Goal: Transaction & Acquisition: Subscribe to service/newsletter

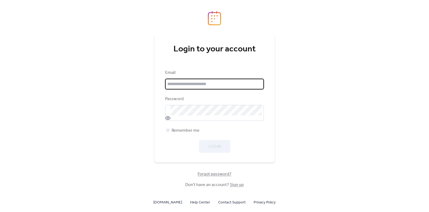
type input "**********"
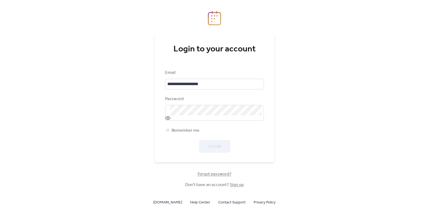
click at [216, 146] on div "Login" at bounding box center [214, 146] width 99 height 13
click at [216, 147] on span "Login" at bounding box center [214, 147] width 13 height 6
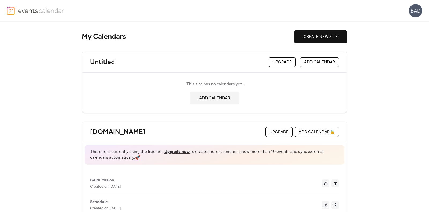
click at [172, 151] on link "Upgrade now" at bounding box center [176, 152] width 25 height 8
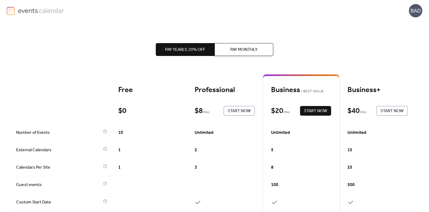
click at [239, 110] on span "Start Now" at bounding box center [238, 111] width 23 height 6
click at [242, 53] on span "Pay Monthly" at bounding box center [243, 50] width 27 height 6
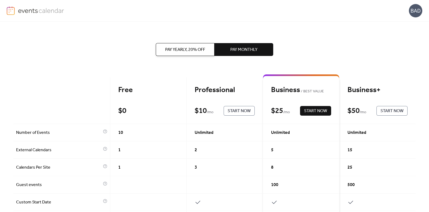
click at [235, 111] on span "Start Now" at bounding box center [238, 111] width 23 height 6
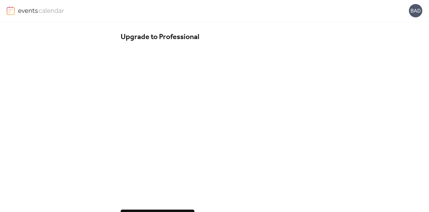
scroll to position [21, 0]
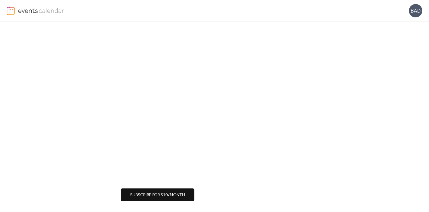
click at [161, 194] on span "Subscribe for $10/month" at bounding box center [157, 195] width 55 height 6
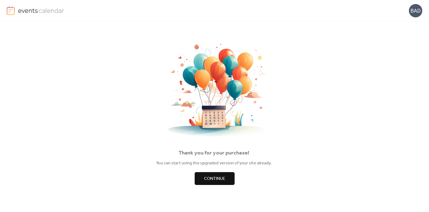
click at [217, 179] on span "Continue" at bounding box center [214, 179] width 21 height 6
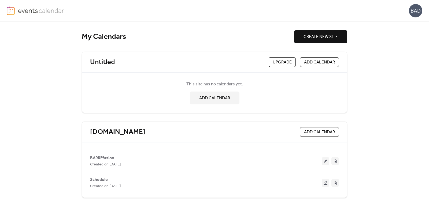
click at [417, 6] on div "BAD" at bounding box center [415, 10] width 13 height 13
click at [408, 21] on span "Account" at bounding box center [405, 24] width 16 height 6
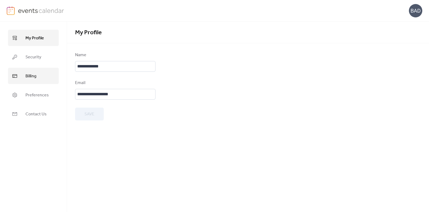
click at [27, 74] on span "Billing" at bounding box center [30, 76] width 11 height 8
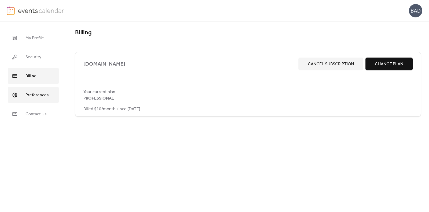
click at [22, 95] on link "Preferences" at bounding box center [33, 95] width 51 height 16
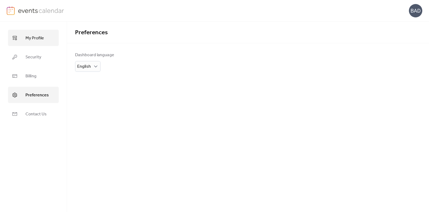
click at [40, 35] on span "My Profile" at bounding box center [34, 38] width 18 height 8
